Goal: Task Accomplishment & Management: Complete application form

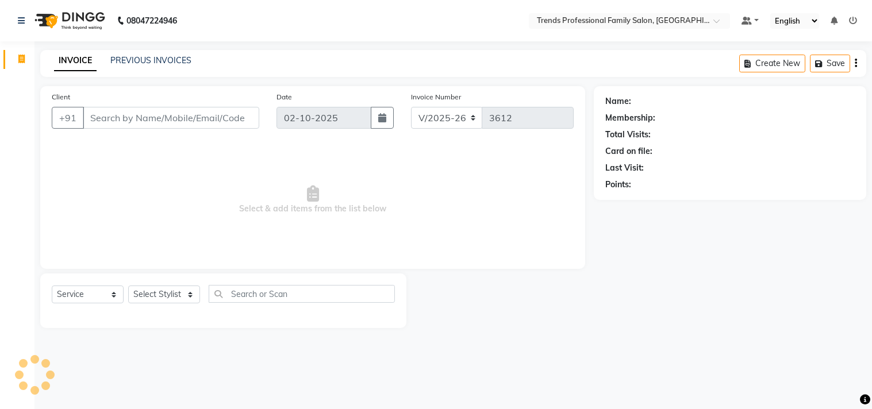
select select "7345"
select select "service"
drag, startPoint x: 161, startPoint y: 121, endPoint x: 184, endPoint y: 290, distance: 171.0
click at [163, 146] on div "Client +91 Date [DATE] Invoice Number V/2025 V/[PHONE_NUMBER] Select & add item…" at bounding box center [312, 177] width 545 height 183
drag, startPoint x: 152, startPoint y: 254, endPoint x: 157, endPoint y: 275, distance: 21.2
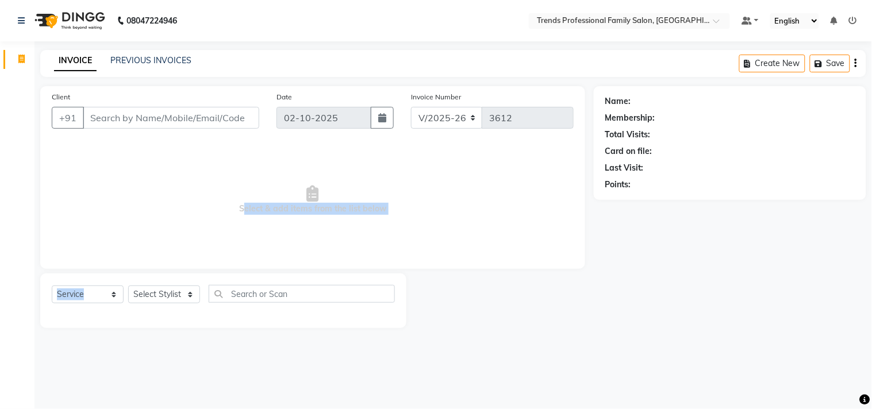
click at [157, 275] on div "Client +91 Date [DATE] Invoice Number V/2025 V/[PHONE_NUMBER] Select & add item…" at bounding box center [313, 207] width 562 height 242
click at [160, 293] on select "Select Stylist AVANTHIKA [PERSON_NAME] [PERSON_NAME] [PERSON_NAME] RUSTHAM [PER…" at bounding box center [164, 295] width 72 height 18
select select "68140"
click at [128, 286] on select "Select Stylist AVANTHIKA [PERSON_NAME] [PERSON_NAME] [PERSON_NAME] RUSTHAM [PER…" at bounding box center [164, 295] width 72 height 18
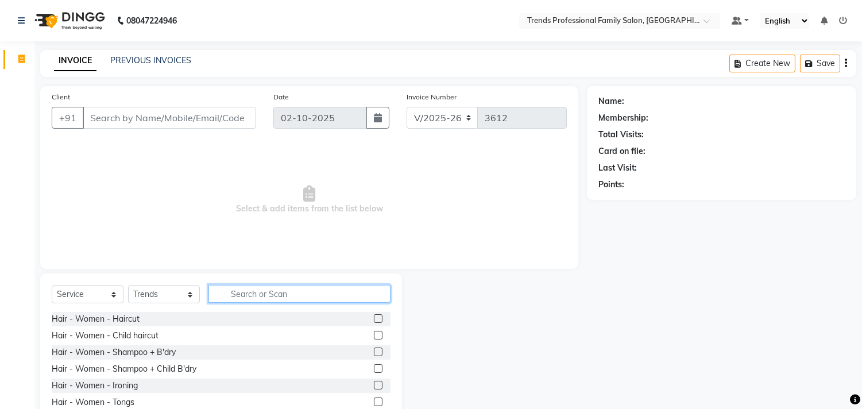
click at [289, 286] on input "text" at bounding box center [300, 294] width 182 height 18
click at [88, 323] on div "Hair - Women - Haircut" at bounding box center [96, 319] width 88 height 12
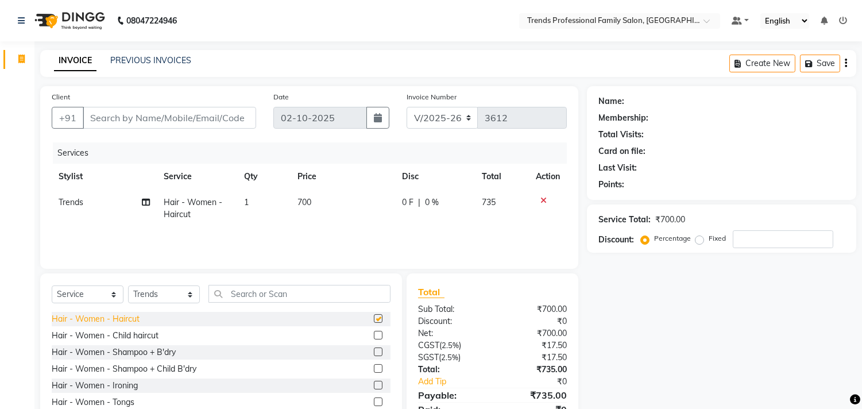
checkbox input "false"
click at [163, 121] on input "Client" at bounding box center [170, 118] width 174 height 22
type input "7"
type input "0"
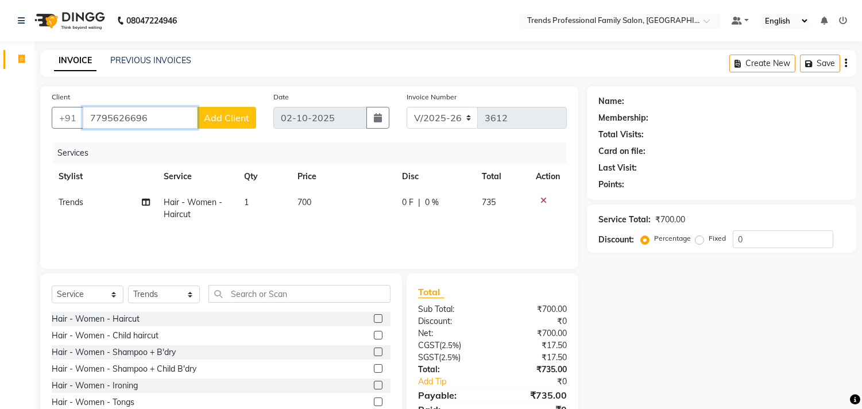
type input "7795626696"
click at [226, 121] on span "Add Client" at bounding box center [226, 117] width 45 height 11
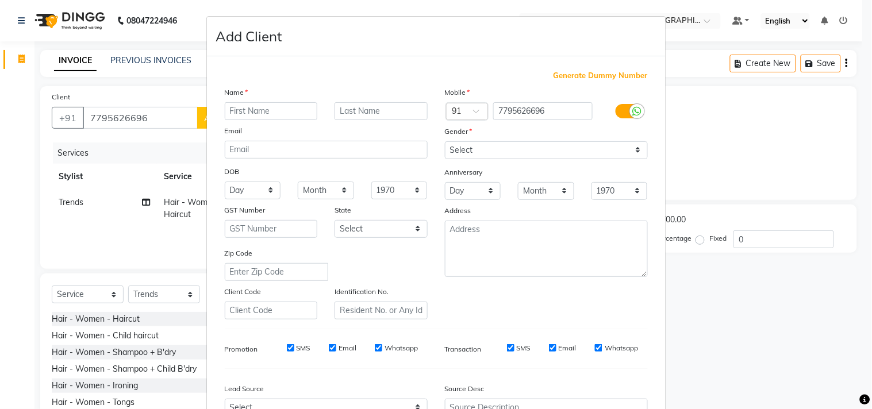
click at [249, 111] on input "text" at bounding box center [271, 111] width 93 height 18
type input "anupama"
click at [485, 156] on select "Select Male Female Other Prefer Not To Say" at bounding box center [546, 150] width 203 height 18
select select "female"
click at [445, 141] on select "Select Male Female Other Prefer Not To Say" at bounding box center [546, 150] width 203 height 18
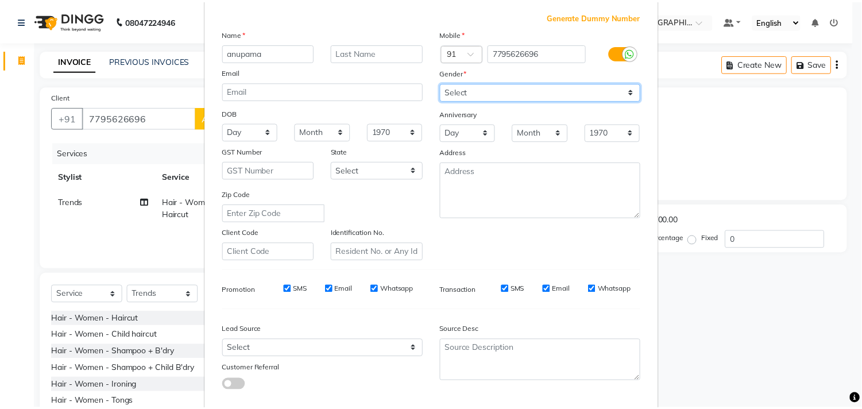
scroll to position [122, 0]
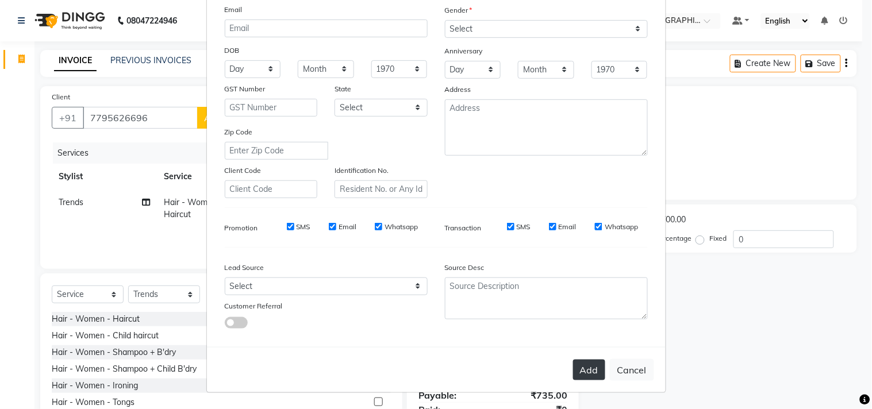
click at [586, 376] on button "Add" at bounding box center [589, 370] width 32 height 21
select select
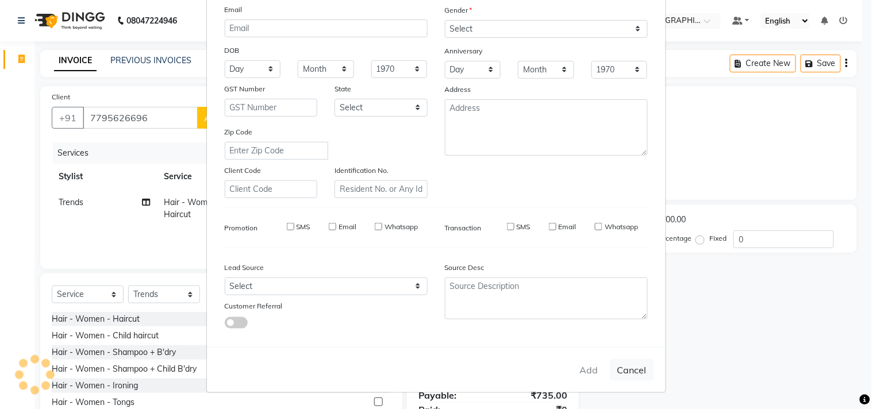
select select
checkbox input "false"
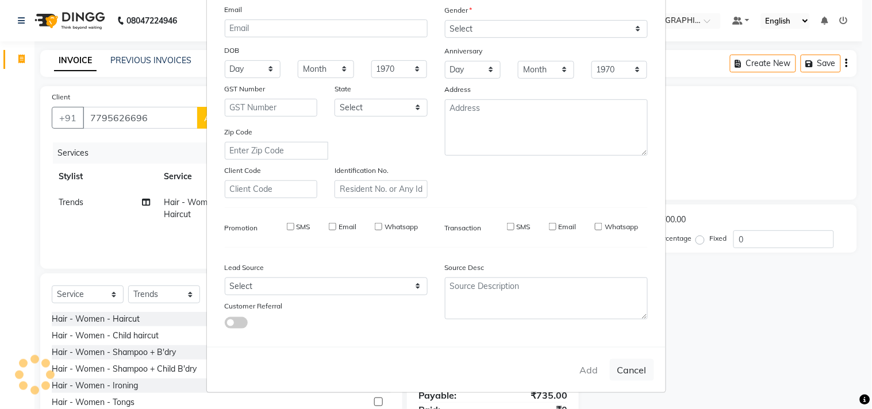
checkbox input "false"
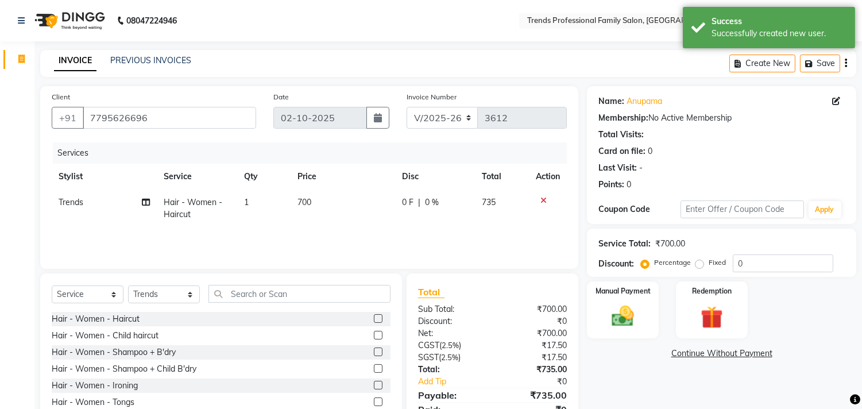
scroll to position [51, 0]
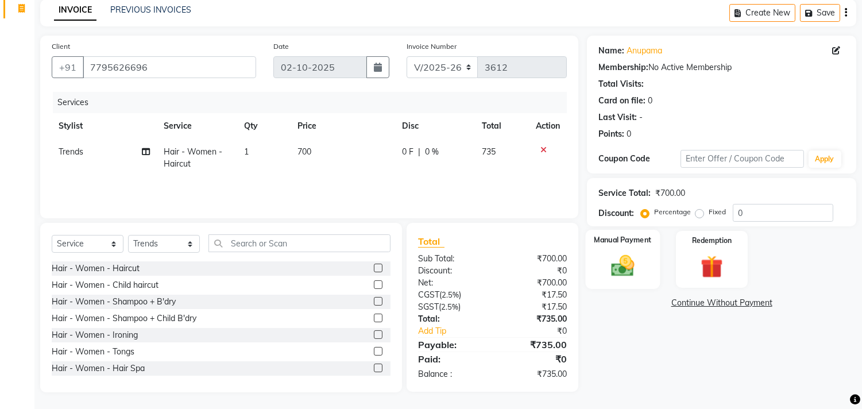
click at [623, 268] on img at bounding box center [623, 266] width 38 height 27
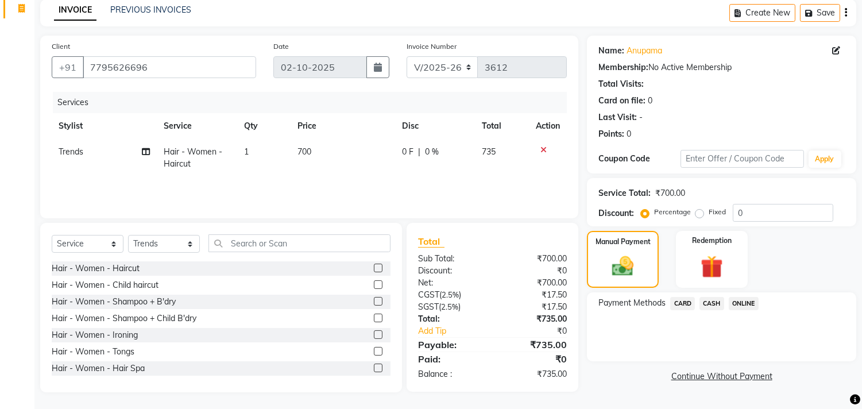
click at [750, 308] on span "ONLINE" at bounding box center [744, 303] width 30 height 13
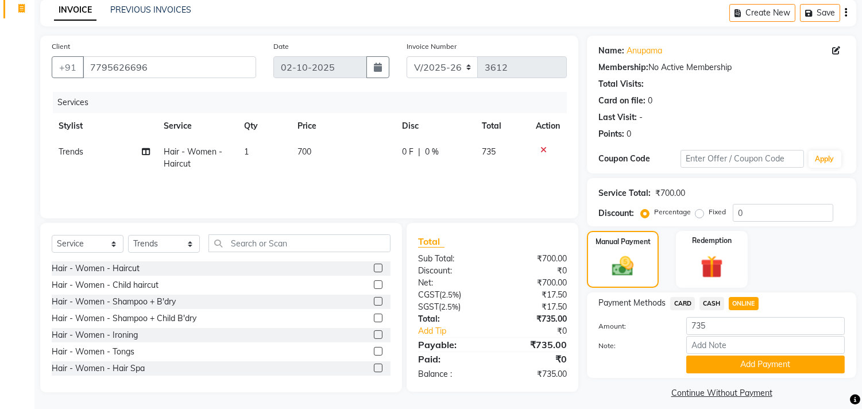
click at [739, 306] on span "ONLINE" at bounding box center [744, 303] width 30 height 13
click at [739, 347] on input "Note:" at bounding box center [766, 345] width 159 height 18
type input "THANK YOU VISIT AGAIN"
click at [732, 363] on button "Add Payment" at bounding box center [766, 365] width 159 height 18
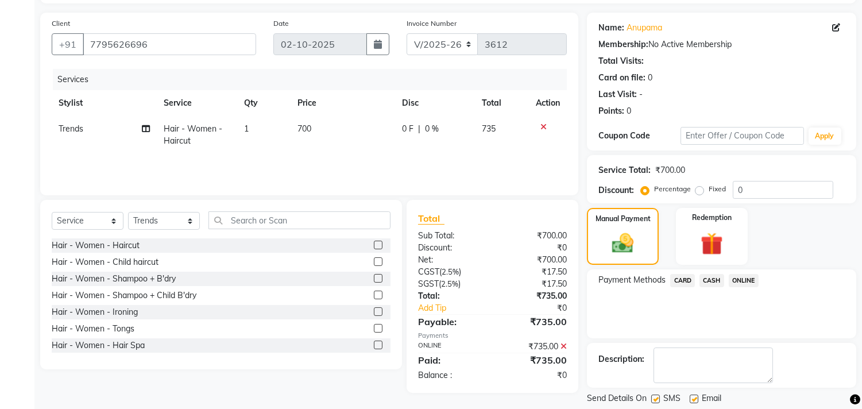
scroll to position [107, 0]
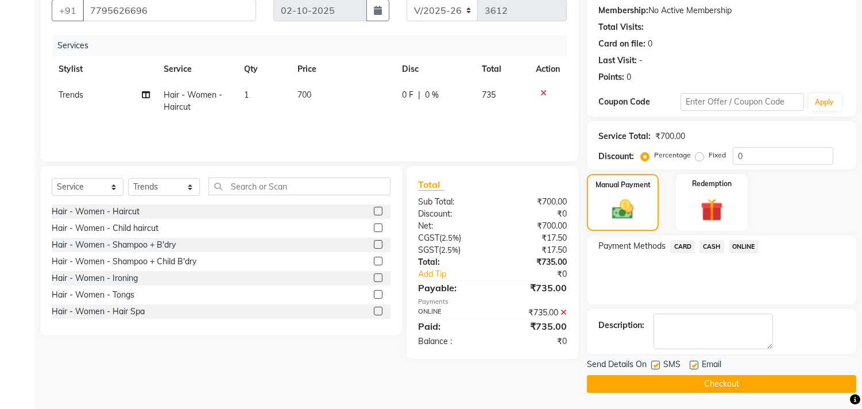
click at [697, 365] on label at bounding box center [694, 365] width 9 height 9
click at [697, 365] on input "checkbox" at bounding box center [693, 365] width 7 height 7
checkbox input "false"
click at [693, 383] on button "Checkout" at bounding box center [721, 384] width 269 height 18
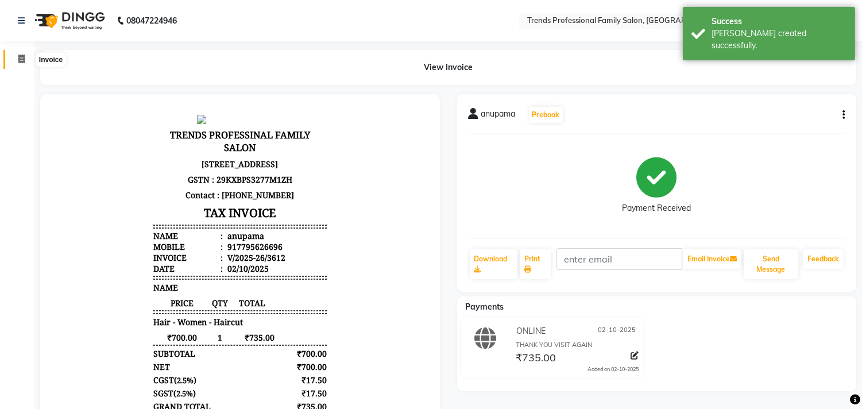
click at [22, 61] on icon at bounding box center [21, 59] width 6 height 9
select select "service"
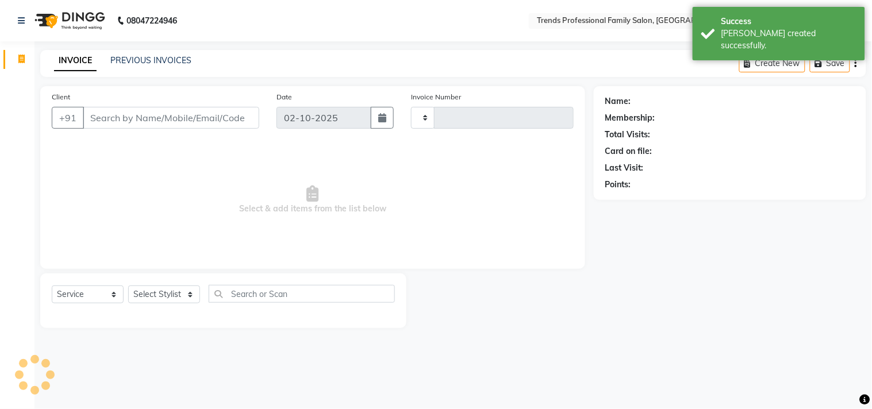
type input "3613"
select select "7345"
click at [117, 117] on input "Client" at bounding box center [171, 118] width 176 height 22
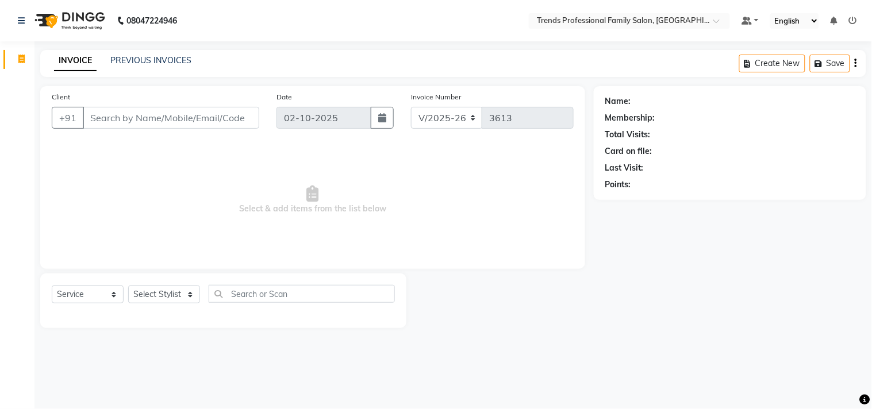
drag, startPoint x: 83, startPoint y: 118, endPoint x: 238, endPoint y: 141, distance: 156.3
click at [238, 141] on div "Client +91 Date 02-10-2025 Invoice Number V/2025 V/2025-26 3613 Select & add it…" at bounding box center [312, 177] width 545 height 183
drag, startPoint x: 249, startPoint y: 112, endPoint x: 128, endPoint y: 115, distance: 121.8
click at [107, 115] on input "Client" at bounding box center [171, 118] width 176 height 22
drag, startPoint x: 199, startPoint y: 115, endPoint x: 75, endPoint y: 110, distance: 124.8
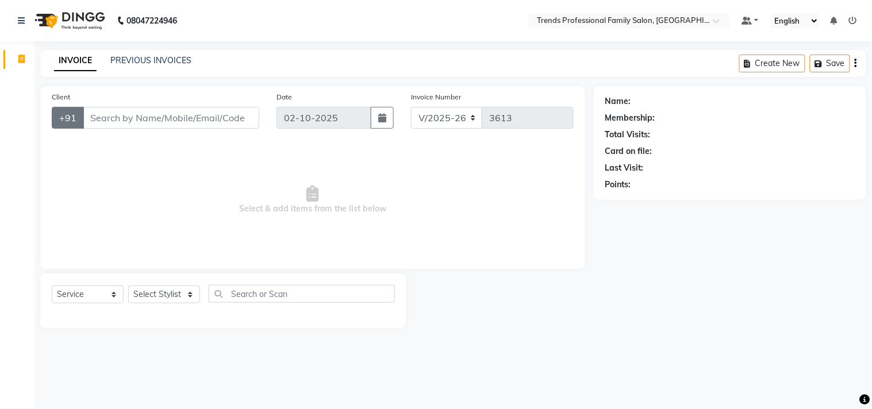
click at [76, 110] on div "+91" at bounding box center [155, 118] width 207 height 22
drag, startPoint x: 83, startPoint y: 115, endPoint x: 501, endPoint y: 158, distance: 419.9
click at [501, 158] on div "Client +91 Date 02-10-2025 Invoice Number V/2025 V/2025-26 3613 Select & add it…" at bounding box center [312, 177] width 545 height 183
drag, startPoint x: 642, startPoint y: 100, endPoint x: 650, endPoint y: 142, distance: 43.2
click at [754, 117] on div "Name: Membership: Total Visits: Card on file: Last Visit: Points:" at bounding box center [729, 141] width 249 height 100
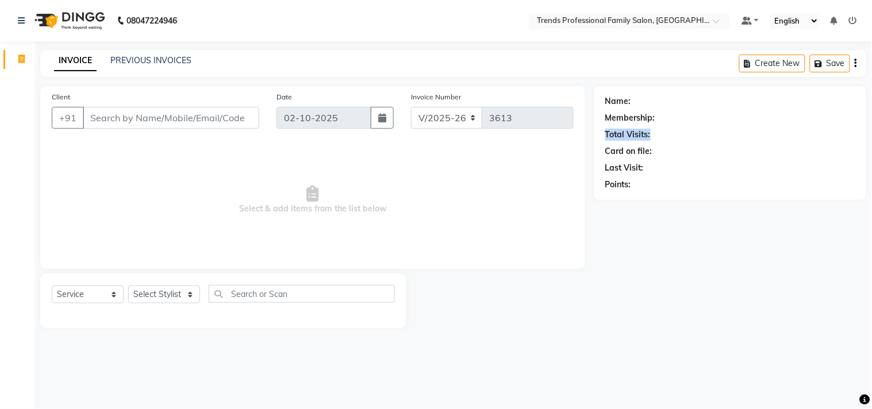
drag, startPoint x: 595, startPoint y: 137, endPoint x: 674, endPoint y: 153, distance: 80.9
click at [693, 149] on div "Name: Membership: Total Visits: Card on file: Last Visit: Points:" at bounding box center [730, 143] width 272 height 114
drag, startPoint x: 595, startPoint y: 175, endPoint x: 583, endPoint y: 203, distance: 30.6
click at [602, 205] on div "Name: Membership: Total Visits: Card on file: Last Visit: Points:" at bounding box center [734, 207] width 281 height 242
drag, startPoint x: 656, startPoint y: 164, endPoint x: 587, endPoint y: 171, distance: 69.2
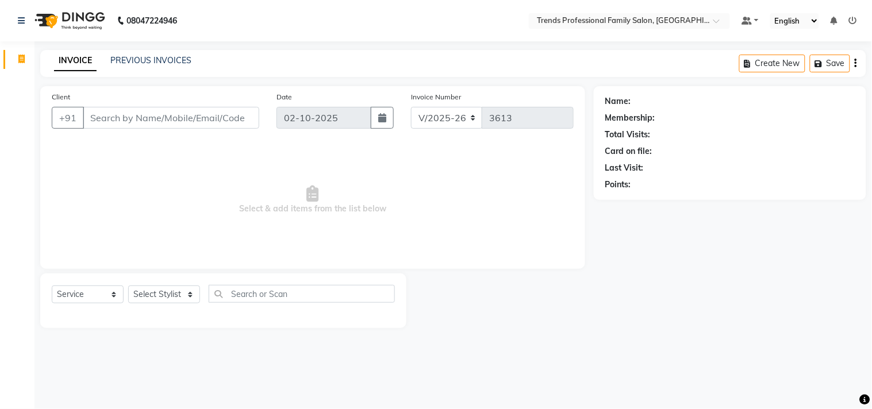
click at [587, 171] on div "Client +91 Date 02-10-2025 Invoice Number V/2025 V/2025-26 3613 Select & add it…" at bounding box center [453, 207] width 843 height 242
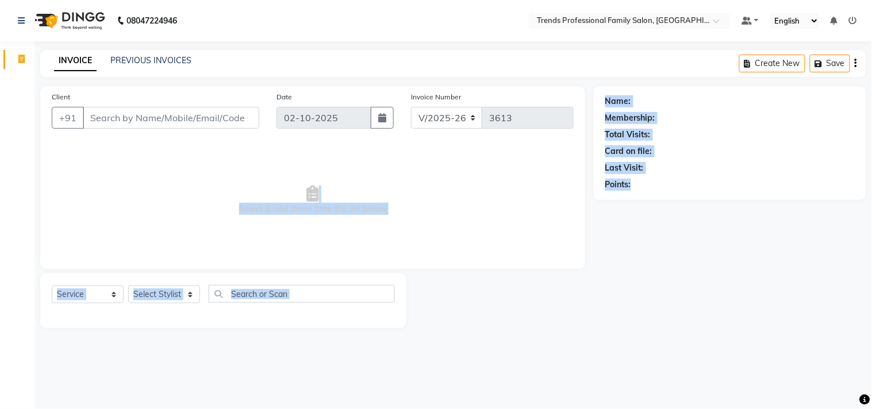
drag, startPoint x: 641, startPoint y: 175, endPoint x: 553, endPoint y: 181, distance: 88.7
click at [553, 181] on div "Client +91 Date 02-10-2025 Invoice Number V/2025 V/2025-26 3613 Select & add it…" at bounding box center [453, 207] width 843 height 242
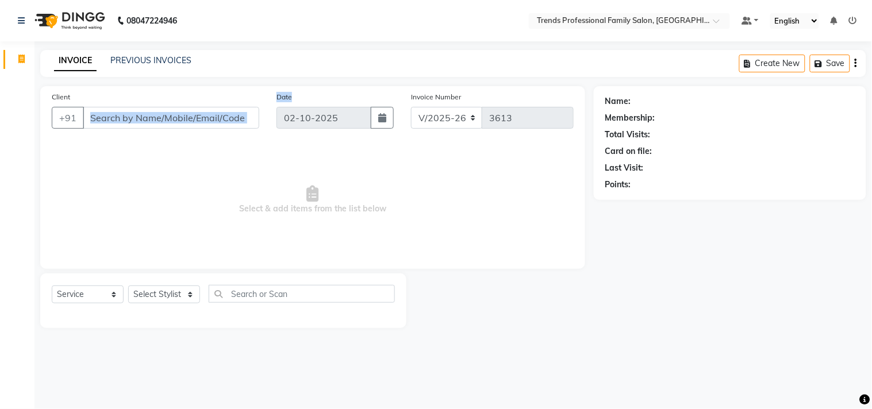
drag, startPoint x: 302, startPoint y: 97, endPoint x: 229, endPoint y: 99, distance: 73.0
click at [230, 99] on div "Client +91 Date 02-10-2025 Invoice Number V/2025 V/2025-26 3613" at bounding box center [312, 114] width 539 height 47
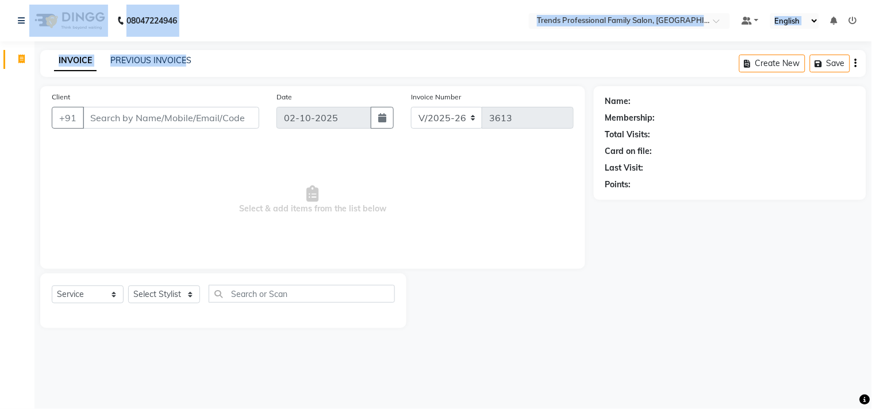
drag, startPoint x: 182, startPoint y: 52, endPoint x: 0, endPoint y: 40, distance: 182.5
click at [0, 40] on app-home "08047224946 Select Location × Trends Professional Family Salon, Nelamangala Def…" at bounding box center [436, 172] width 872 height 345
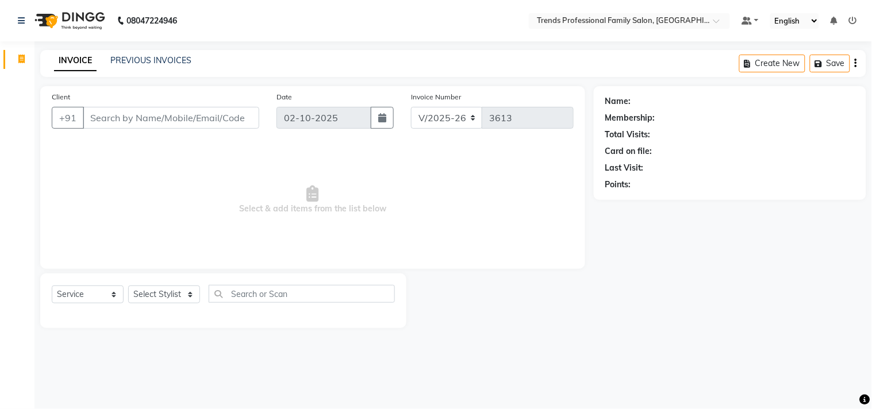
click at [348, 83] on main "INVOICE PREVIOUS INVOICES Create New Save Client +91 Date 02-10-2025 Invoice Nu…" at bounding box center [452, 197] width 837 height 295
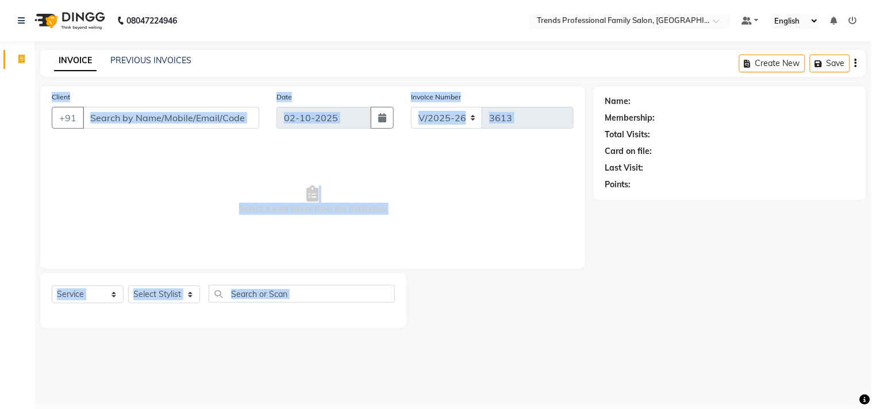
drag, startPoint x: 622, startPoint y: 67, endPoint x: 589, endPoint y: 105, distance: 50.1
click at [589, 105] on main "INVOICE PREVIOUS INVOICES Create New Save Client +91 Date 02-10-2025 Invoice Nu…" at bounding box center [452, 197] width 837 height 295
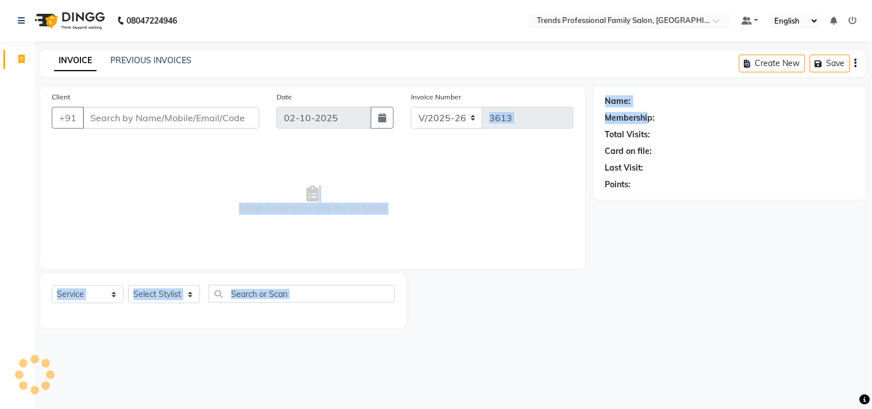
drag, startPoint x: 648, startPoint y: 111, endPoint x: 653, endPoint y: 133, distance: 22.3
click at [592, 129] on div "Client +91 Date 02-10-2025 Invoice Number V/2025 V/2025-26 3613 Select & add it…" at bounding box center [453, 207] width 843 height 242
drag, startPoint x: 661, startPoint y: 133, endPoint x: 577, endPoint y: 148, distance: 85.7
click at [554, 148] on div "Client +91 Date 02-10-2025 Invoice Number V/2025 V/2025-26 3613 Select & add it…" at bounding box center [453, 207] width 843 height 242
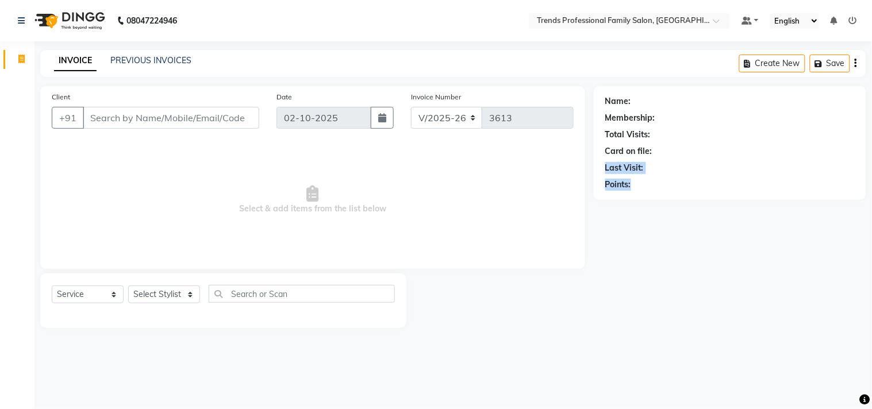
drag, startPoint x: 664, startPoint y: 152, endPoint x: 703, endPoint y: 179, distance: 47.5
click at [701, 179] on div "Name: Membership: Total Visits: Card on file: Last Visit: Points:" at bounding box center [729, 141] width 249 height 100
click at [142, 125] on input "Client" at bounding box center [171, 118] width 176 height 22
click at [152, 296] on select "Select Stylist AVANTHIKA Hithaishi NICK RACHANA RAJ RUSTHAM SEEMA SHIVA SOURAV …" at bounding box center [164, 295] width 72 height 18
select select "86395"
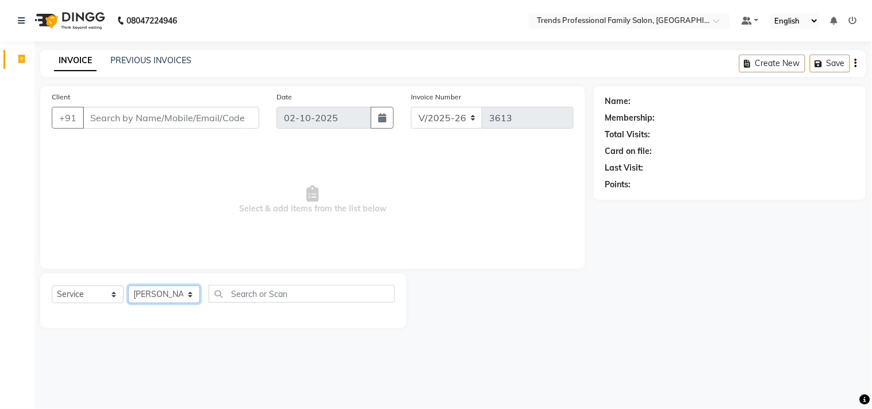
click at [128, 286] on select "Select Stylist AVANTHIKA Hithaishi NICK RACHANA RAJ RUSTHAM SEEMA SHIVA SOURAV …" at bounding box center [164, 295] width 72 height 18
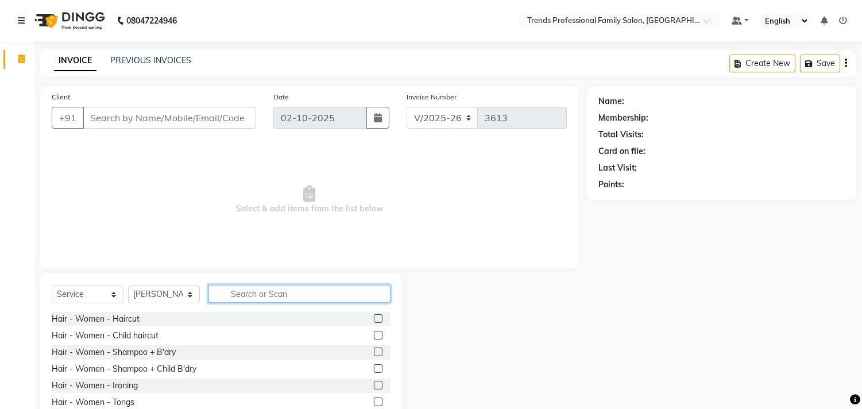
click at [271, 300] on input "text" at bounding box center [300, 294] width 182 height 18
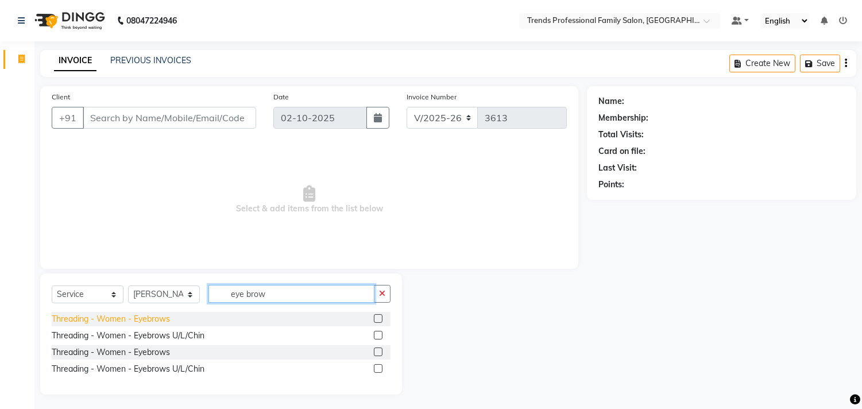
type input "eye brow"
drag, startPoint x: 117, startPoint y: 319, endPoint x: 117, endPoint y: 313, distance: 6.3
click at [117, 313] on div "Threading - Women - Eyebrows" at bounding box center [111, 319] width 118 height 12
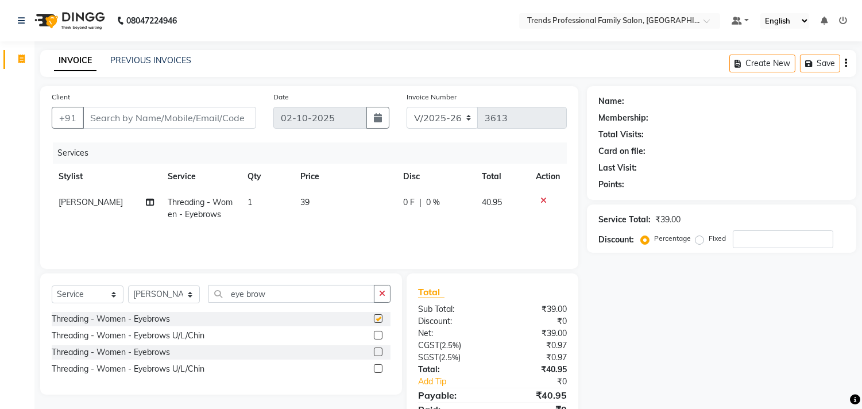
checkbox input "false"
click at [308, 192] on td "39" at bounding box center [345, 209] width 103 height 38
select select "86395"
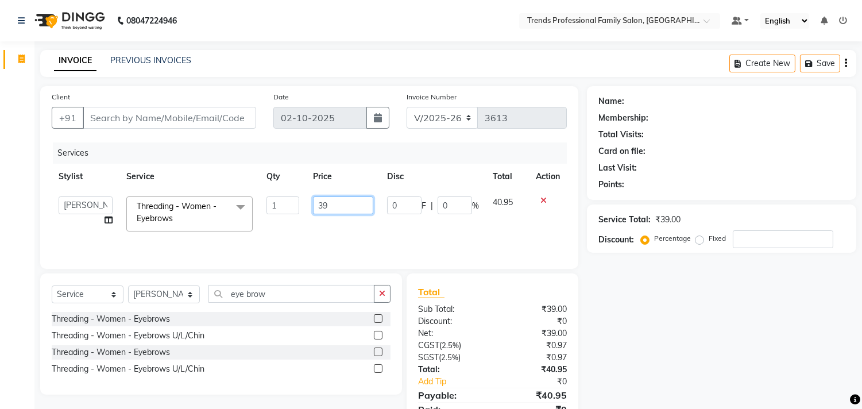
click at [338, 207] on input "39" at bounding box center [343, 205] width 60 height 18
type input "3"
type input "40"
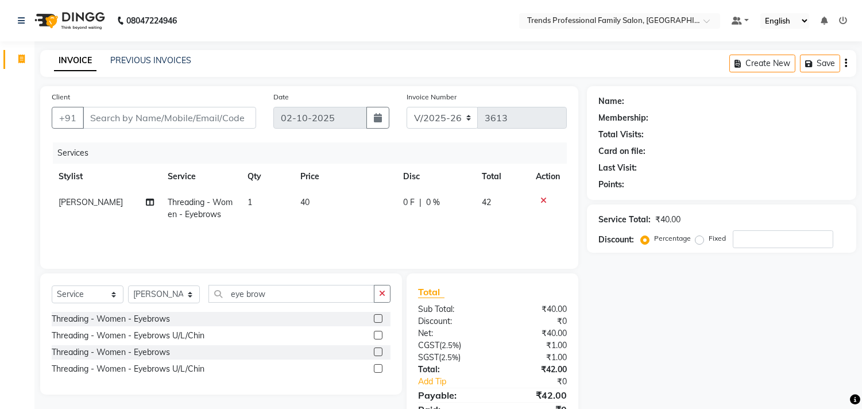
click at [437, 176] on th "Disc" at bounding box center [435, 177] width 79 height 26
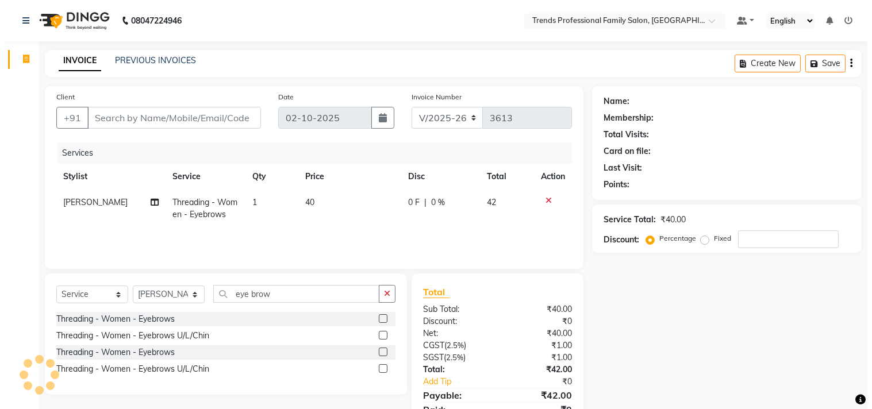
scroll to position [50, 0]
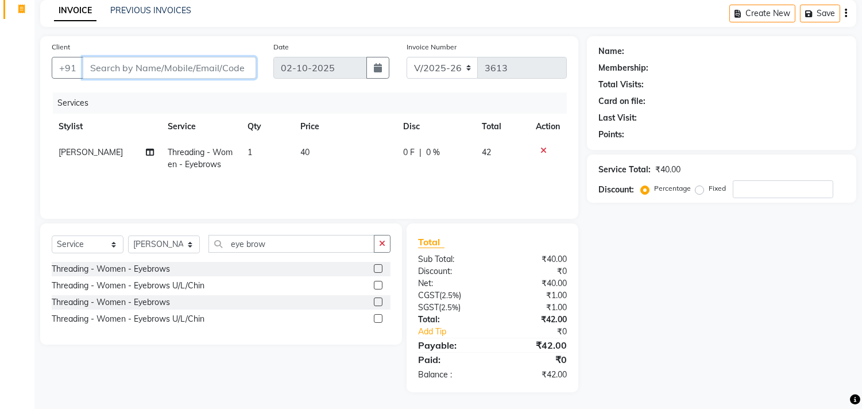
click at [191, 61] on input "Client" at bounding box center [170, 68] width 174 height 22
type input "9"
type input "0"
type input "9108388825"
click at [230, 66] on span "Add Client" at bounding box center [226, 67] width 45 height 11
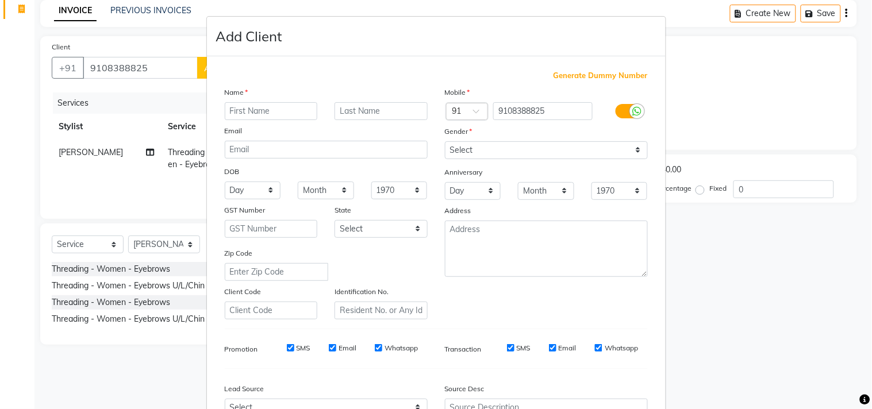
click at [234, 110] on input "text" at bounding box center [271, 111] width 93 height 18
click at [257, 113] on input "lalith a" at bounding box center [271, 111] width 93 height 18
type input "lalitha"
click at [481, 146] on select "Select Male Female Other Prefer Not To Say" at bounding box center [546, 150] width 203 height 18
select select "female"
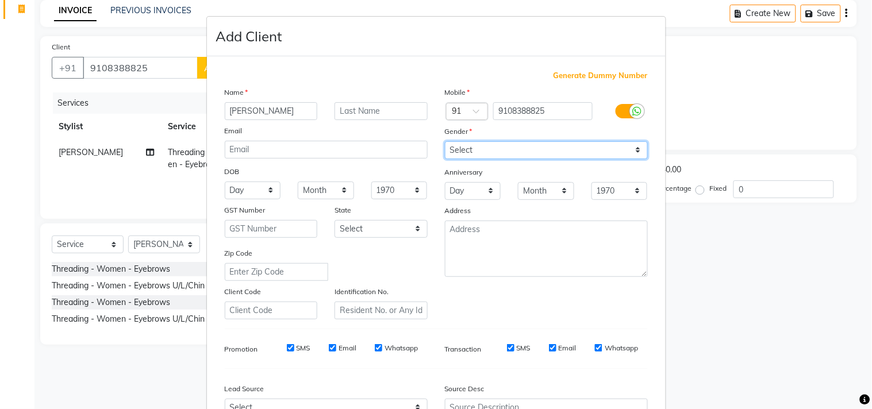
click at [445, 141] on select "Select Male Female Other Prefer Not To Say" at bounding box center [546, 150] width 203 height 18
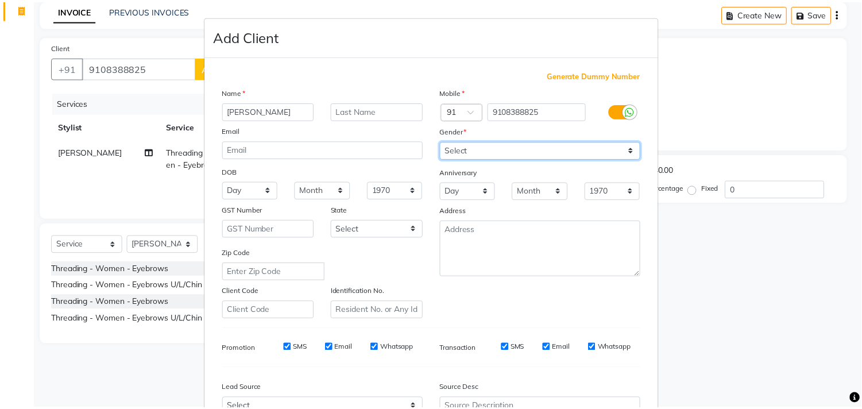
scroll to position [122, 0]
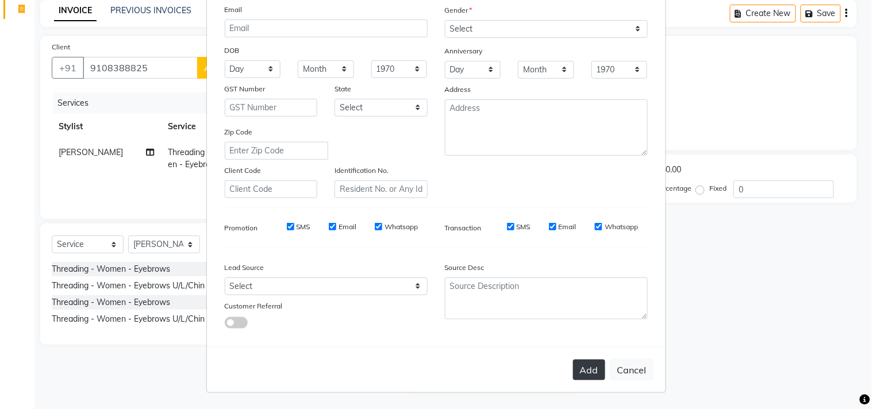
click at [582, 373] on button "Add" at bounding box center [589, 370] width 32 height 21
select select
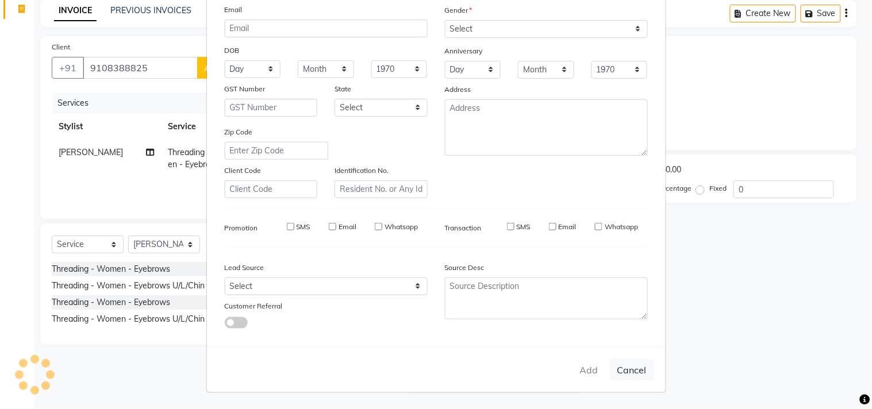
select select
checkbox input "false"
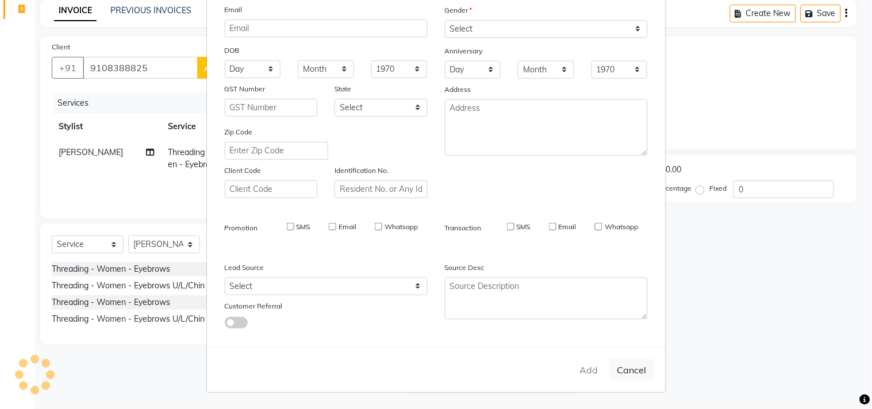
checkbox input "false"
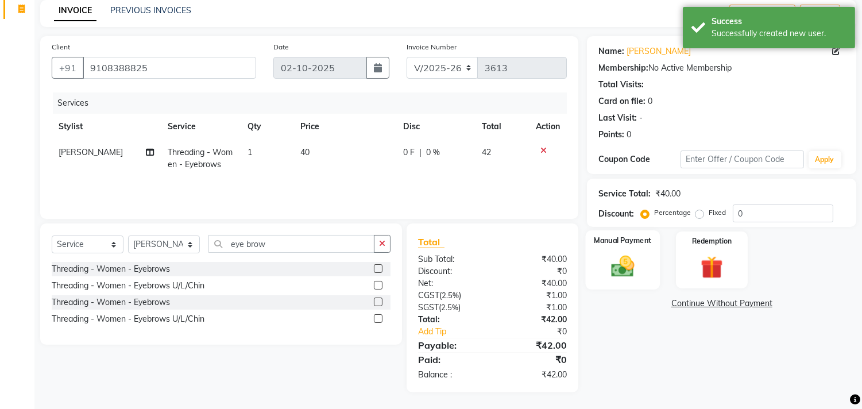
click at [624, 274] on img at bounding box center [623, 266] width 38 height 27
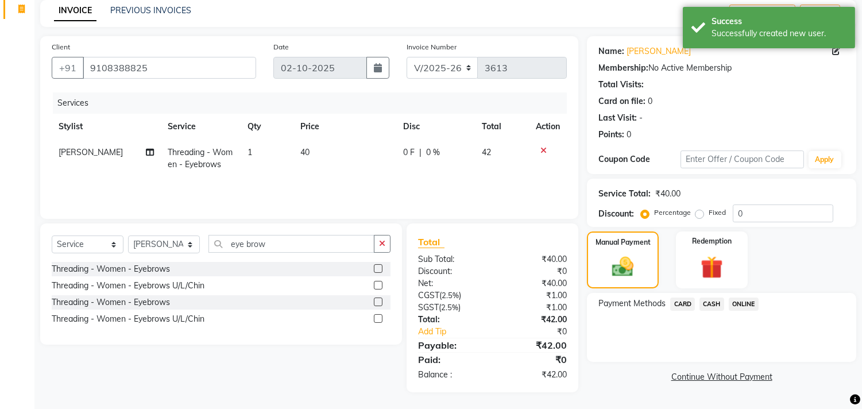
click at [714, 301] on span "CASH" at bounding box center [712, 304] width 25 height 13
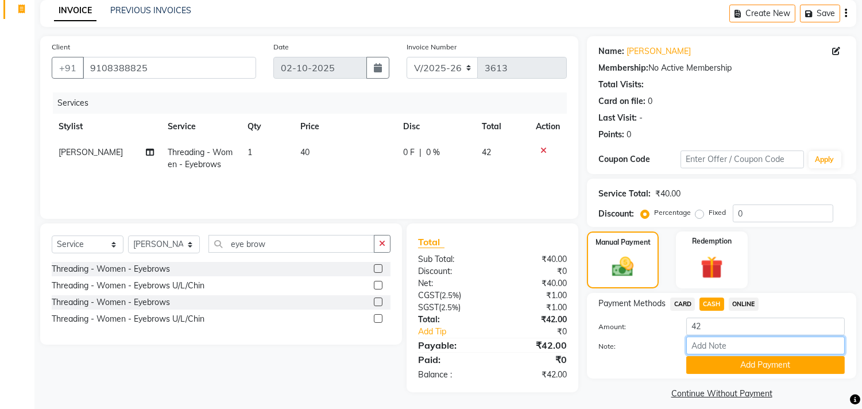
click at [736, 350] on input "Note:" at bounding box center [766, 346] width 159 height 18
type input "THANK YOU VISIT AGAIN"
click at [728, 360] on button "Add Payment" at bounding box center [766, 365] width 159 height 18
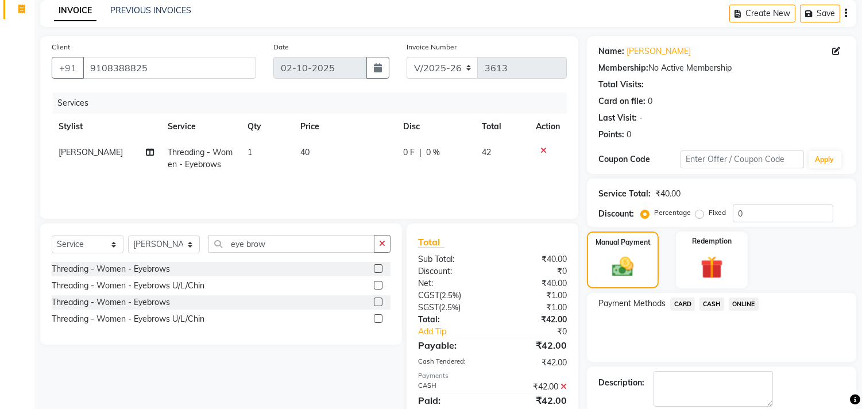
click at [716, 305] on span "CASH" at bounding box center [712, 304] width 25 height 13
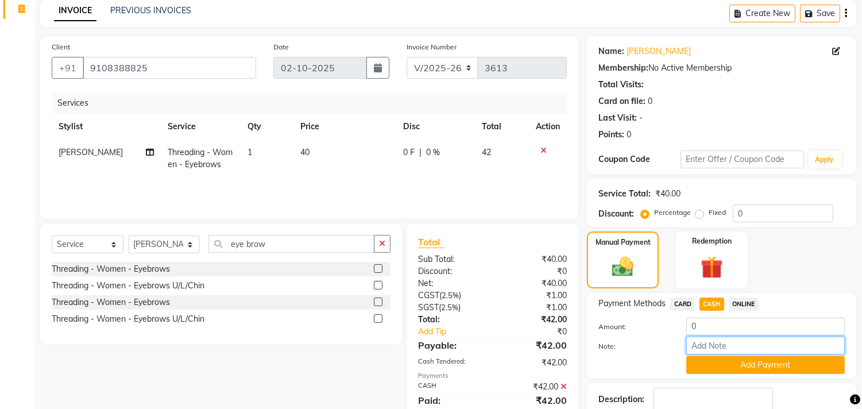
click at [726, 345] on input "Note:" at bounding box center [766, 346] width 159 height 18
type input "THANK YOU VISIT AGAIN"
click at [712, 323] on input "0" at bounding box center [766, 327] width 159 height 18
type input "42"
click at [744, 363] on button "Add Payment" at bounding box center [766, 365] width 159 height 18
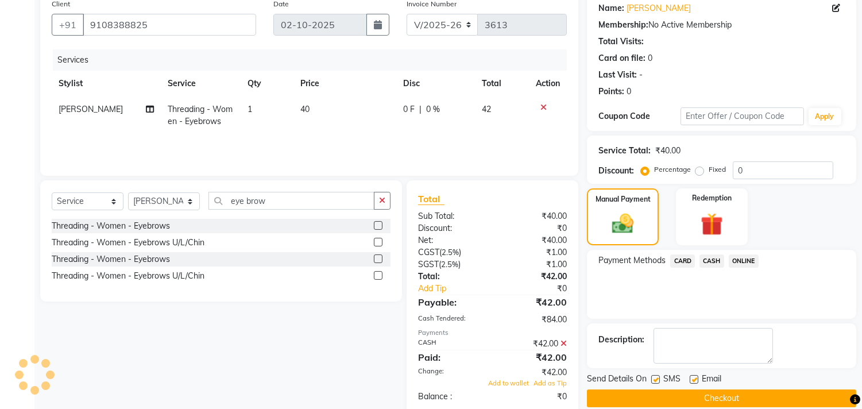
scroll to position [115, 0]
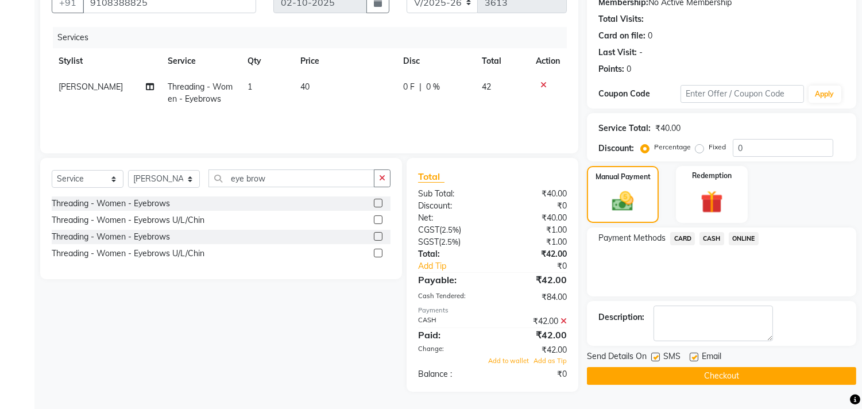
click at [697, 359] on div "Email" at bounding box center [710, 357] width 41 height 14
click at [693, 372] on button "Checkout" at bounding box center [721, 376] width 269 height 18
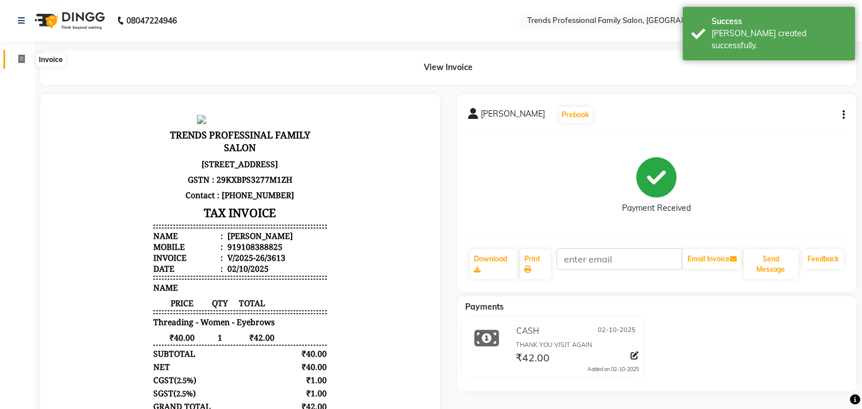
click at [21, 59] on icon at bounding box center [21, 59] width 6 height 9
select select "service"
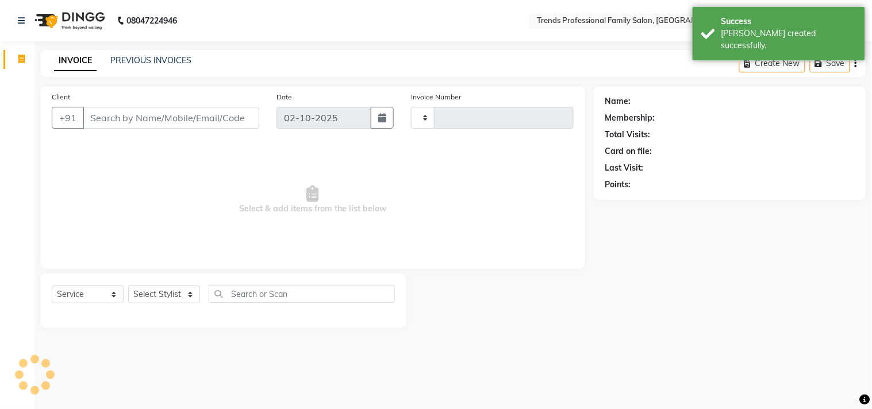
type input "3614"
select select "7345"
click at [107, 115] on input "Client" at bounding box center [171, 118] width 176 height 22
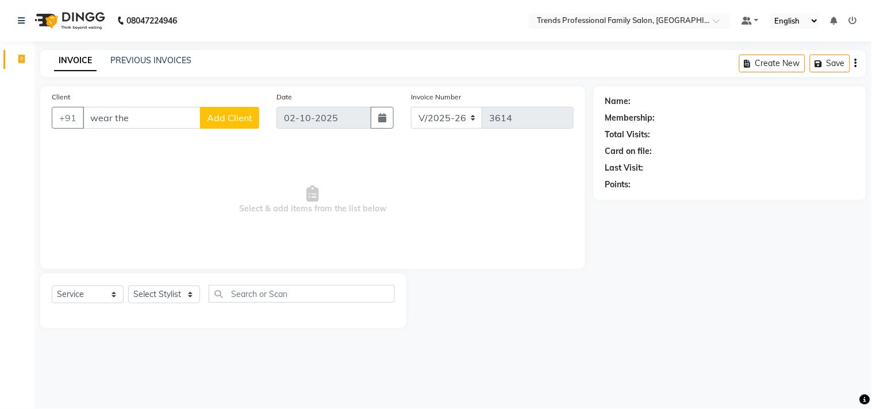
type input "wear the"
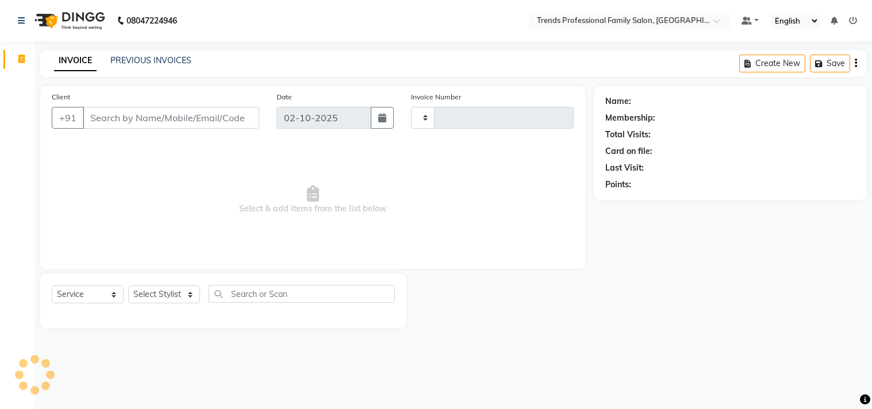
select select "service"
type input "3612"
select select "7345"
